Goal: Information Seeking & Learning: Check status

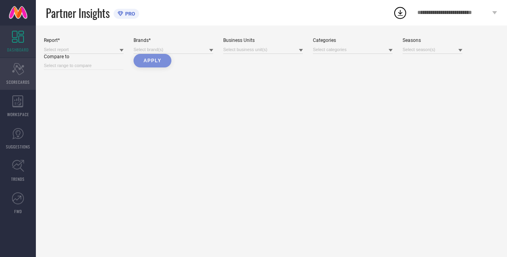
click at [8, 77] on div "Scorecard SCORECARDS" at bounding box center [18, 74] width 36 height 32
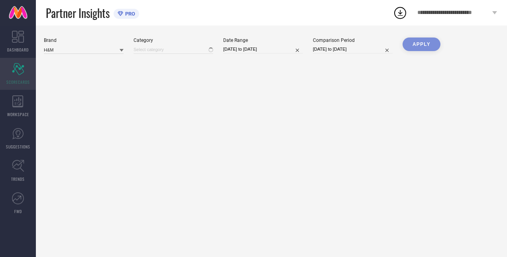
type input "All"
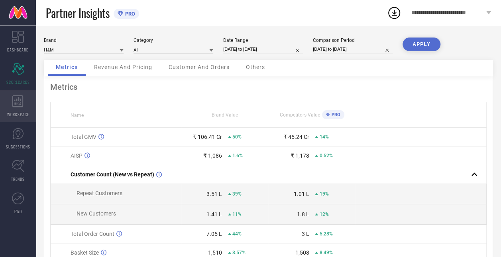
click at [14, 107] on div "WORKSPACE" at bounding box center [18, 106] width 36 height 32
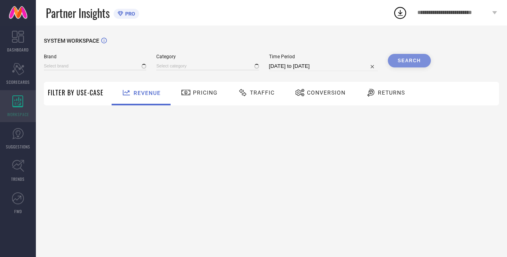
type input "H&M"
type input "All"
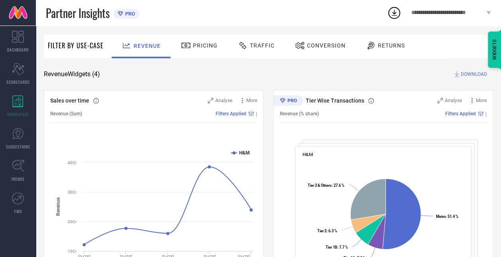
scroll to position [45, 0]
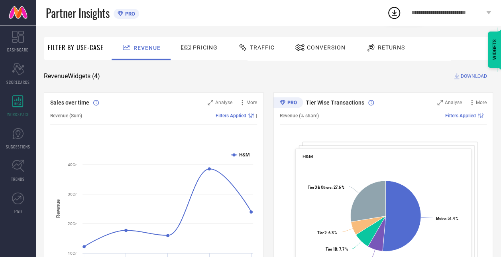
click at [201, 45] on span "Pricing" at bounding box center [205, 47] width 25 height 6
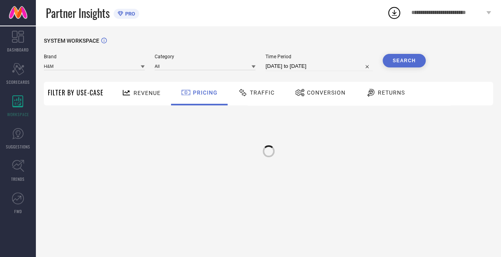
scroll to position [0, 0]
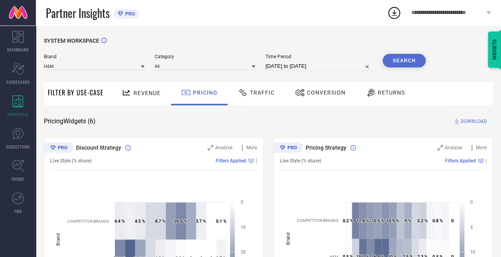
click at [259, 93] on span "Traffic" at bounding box center [262, 92] width 25 height 6
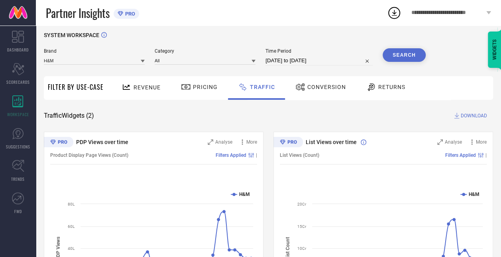
scroll to position [3, 0]
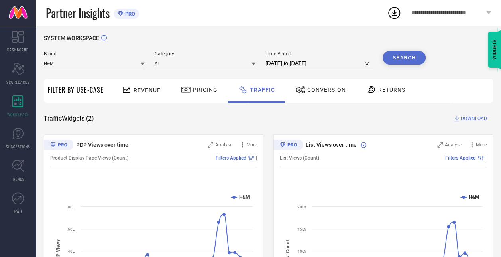
click at [308, 90] on span "Conversion" at bounding box center [326, 90] width 39 height 6
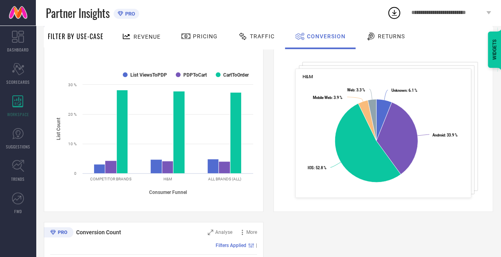
scroll to position [123, 0]
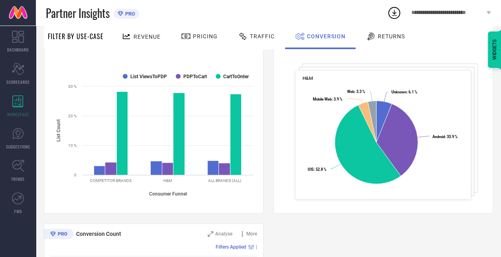
click at [378, 38] on span "Returns" at bounding box center [391, 36] width 27 height 6
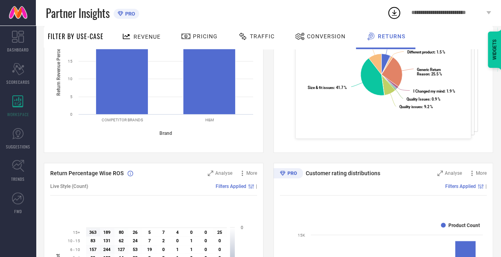
scroll to position [182, 0]
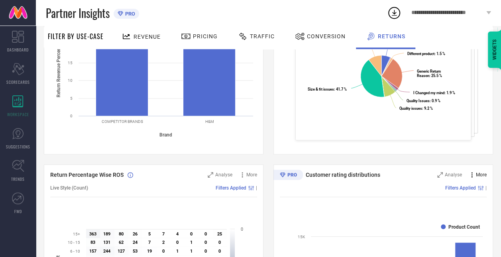
click at [475, 172] on icon at bounding box center [472, 175] width 8 height 8
click at [463, 145] on div "Return Reasons Analyse More Sold Quantity (% share) Filters Applied | H&M Creat…" at bounding box center [384, 54] width 220 height 199
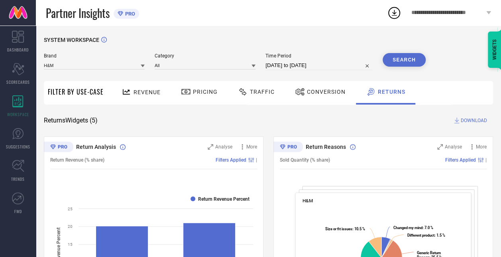
scroll to position [0, 0]
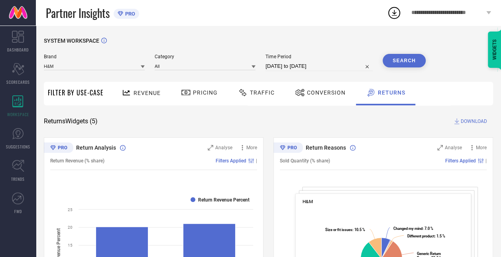
click at [304, 94] on div at bounding box center [301, 93] width 12 height 10
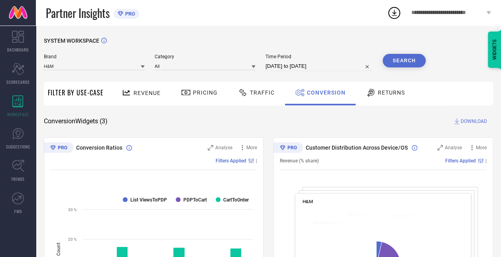
click at [258, 95] on span "Traffic" at bounding box center [262, 92] width 25 height 6
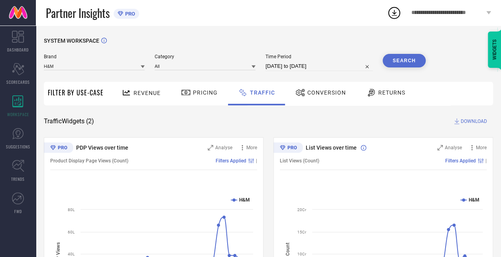
click at [307, 90] on span "Conversion" at bounding box center [326, 92] width 39 height 6
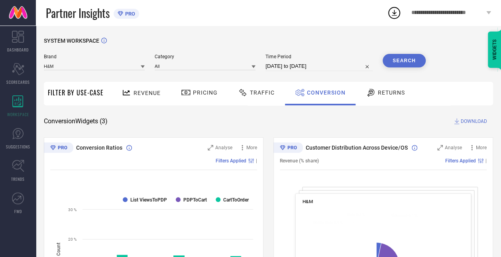
click at [258, 97] on div "Traffic" at bounding box center [256, 93] width 41 height 14
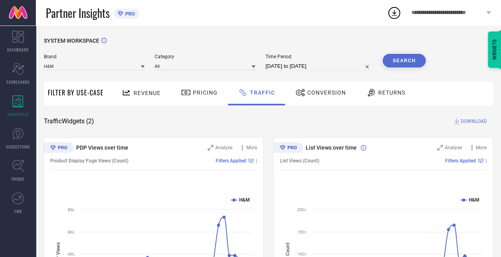
click at [492, 50] on div "WIDGETS" at bounding box center [495, 50] width 14 height 36
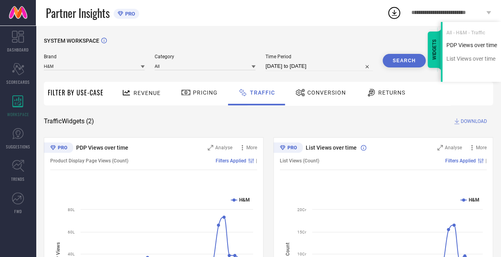
click at [466, 45] on div "PDP Views over time" at bounding box center [472, 45] width 59 height 8
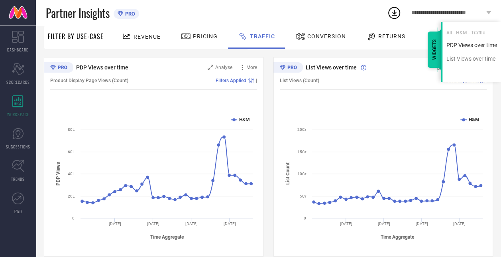
scroll to position [92, 0]
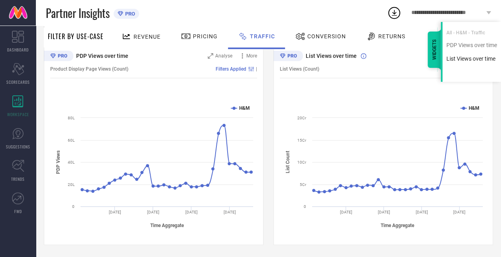
click at [467, 57] on div "List Views over time" at bounding box center [472, 59] width 59 height 8
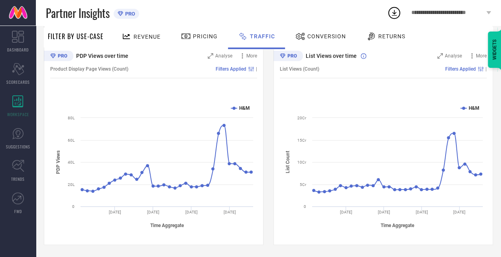
click at [403, 73] on div "List Views (Count) Filters Applied |" at bounding box center [383, 69] width 207 height 18
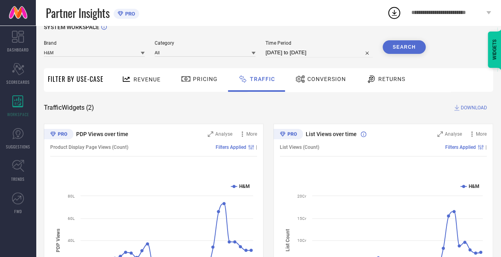
scroll to position [10, 0]
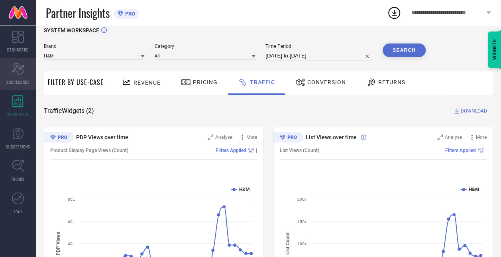
click at [21, 80] on span "SCORECARDS" at bounding box center [18, 82] width 24 height 6
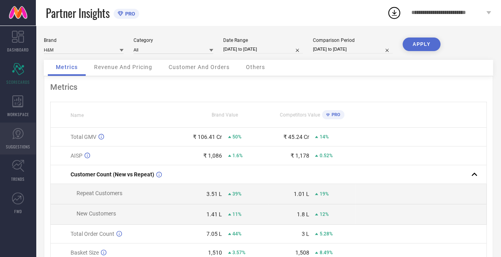
click at [12, 142] on link "SUGGESTIONS" at bounding box center [18, 138] width 36 height 32
